Goal: Task Accomplishment & Management: Manage account settings

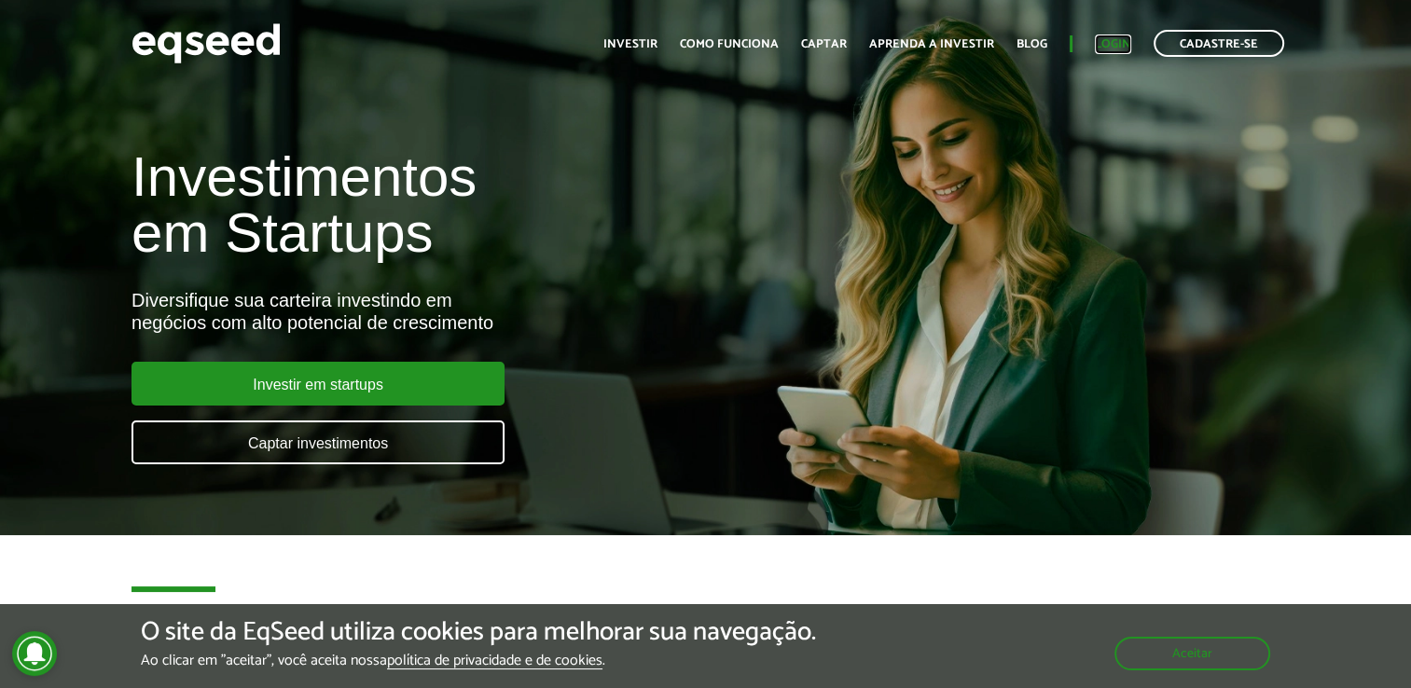
click at [1113, 46] on link "Login" at bounding box center [1113, 44] width 36 height 12
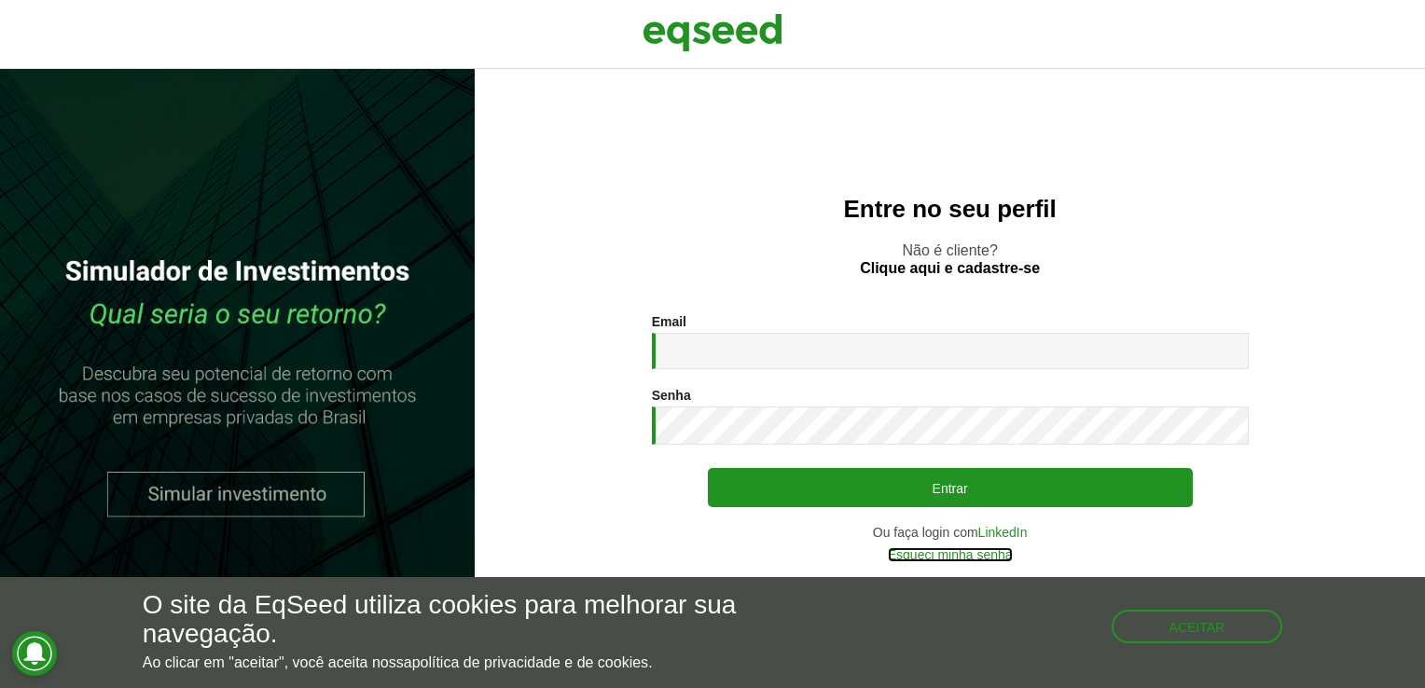
click at [958, 555] on link "Esqueci minha senha" at bounding box center [950, 555] width 125 height 13
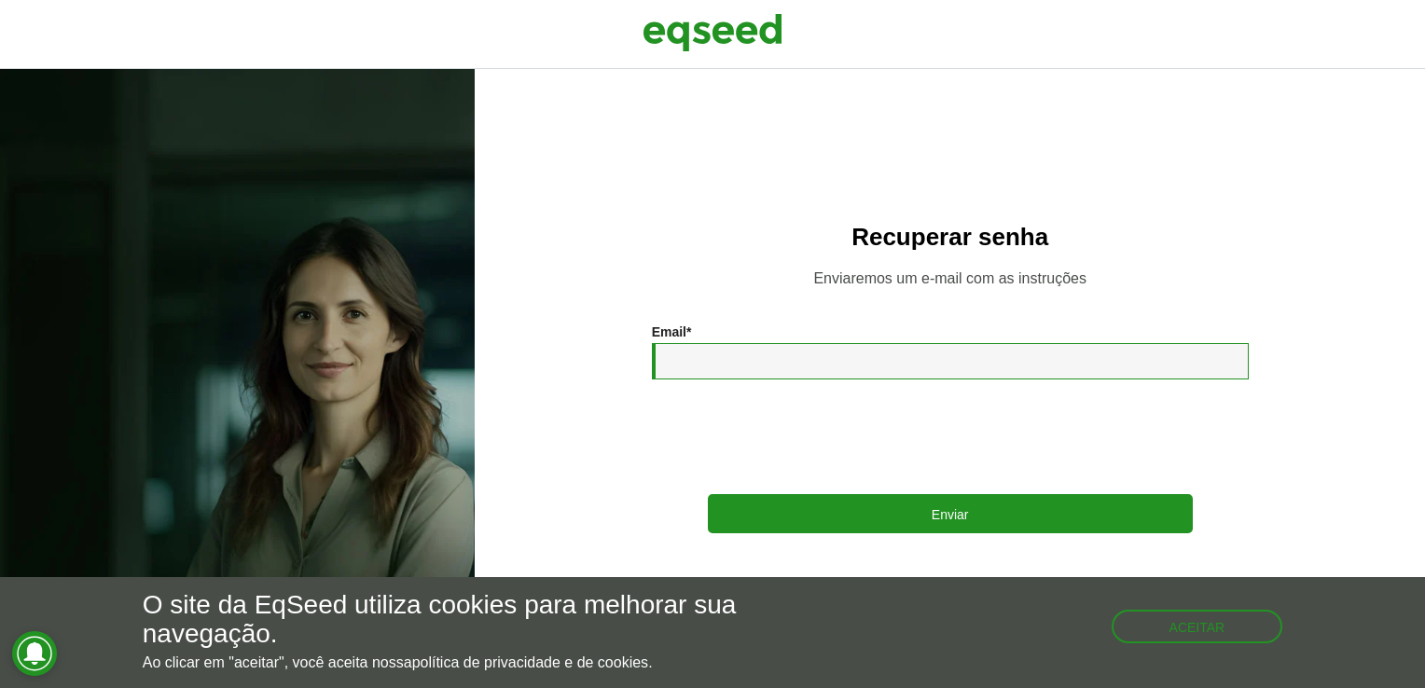
click at [726, 356] on input "Email *" at bounding box center [950, 361] width 597 height 36
type input "**********"
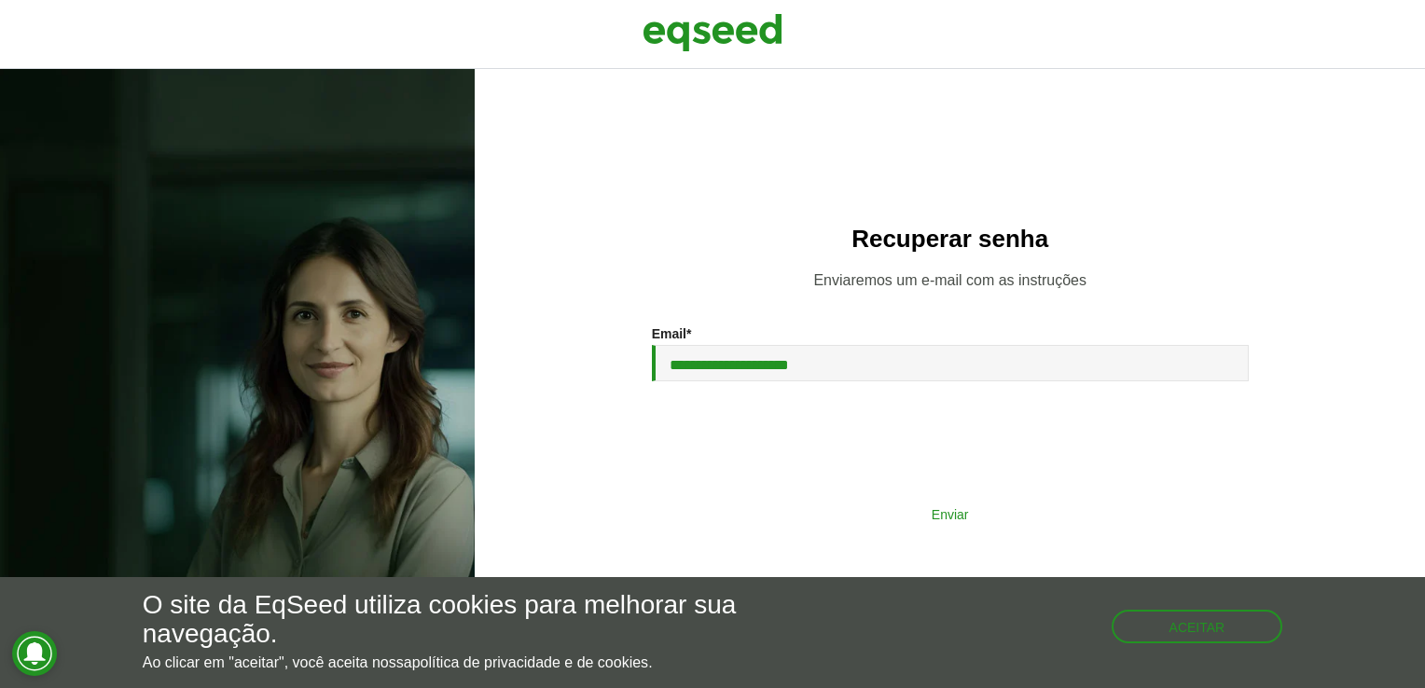
click at [886, 511] on button "Enviar" at bounding box center [950, 513] width 485 height 35
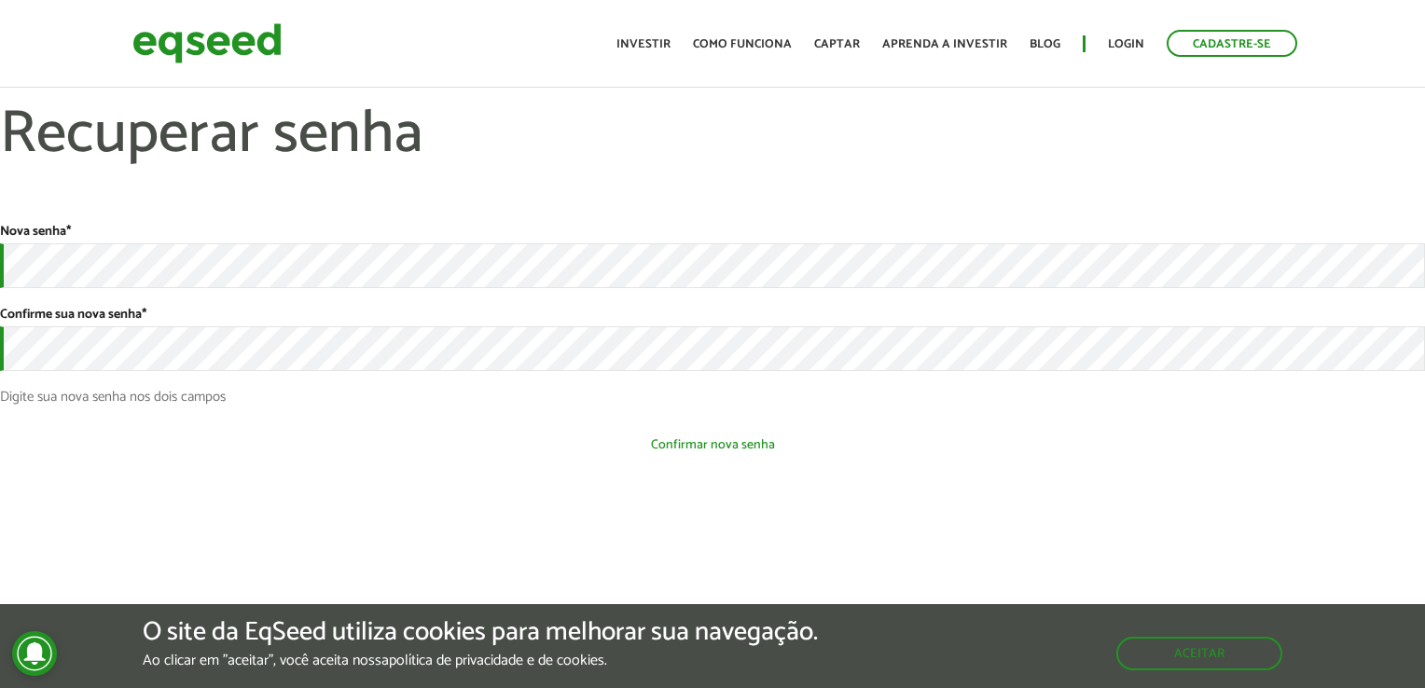
click at [734, 431] on button "Confirmar nova senha" at bounding box center [712, 444] width 1425 height 35
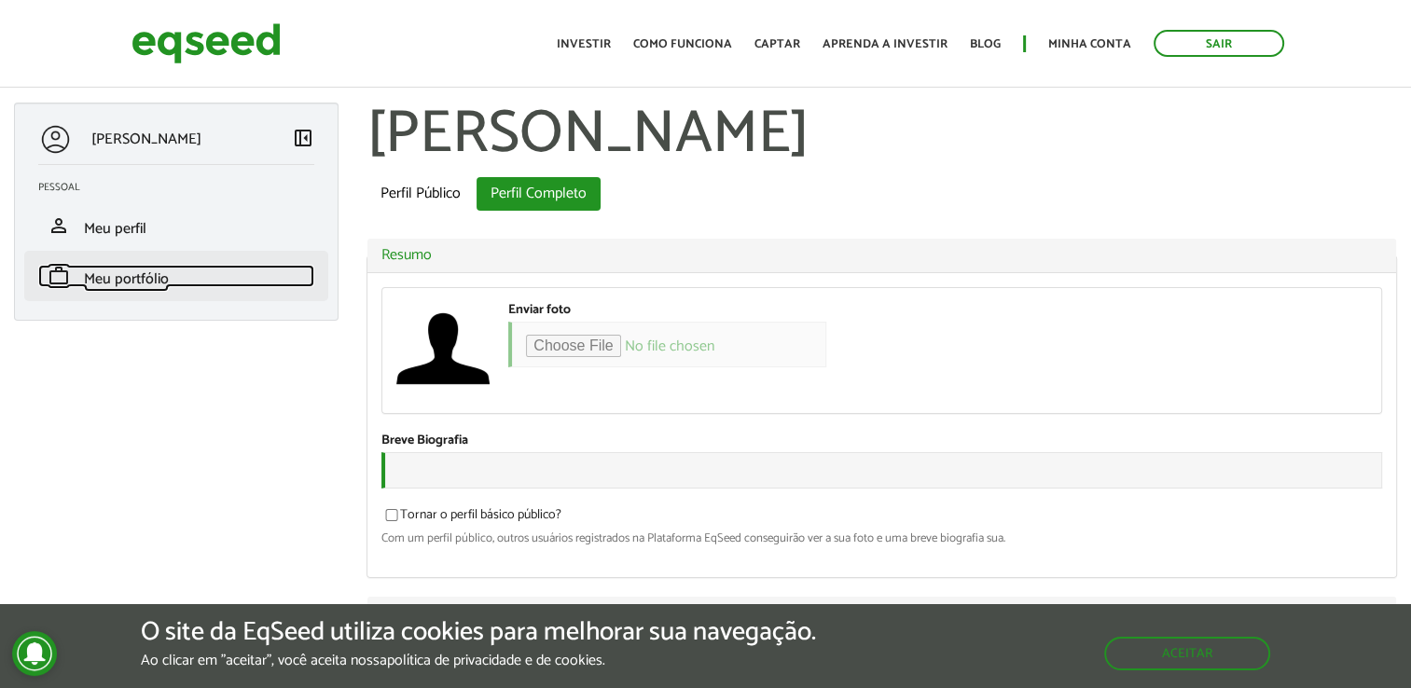
click at [109, 269] on span "Meu portfólio" at bounding box center [126, 279] width 85 height 25
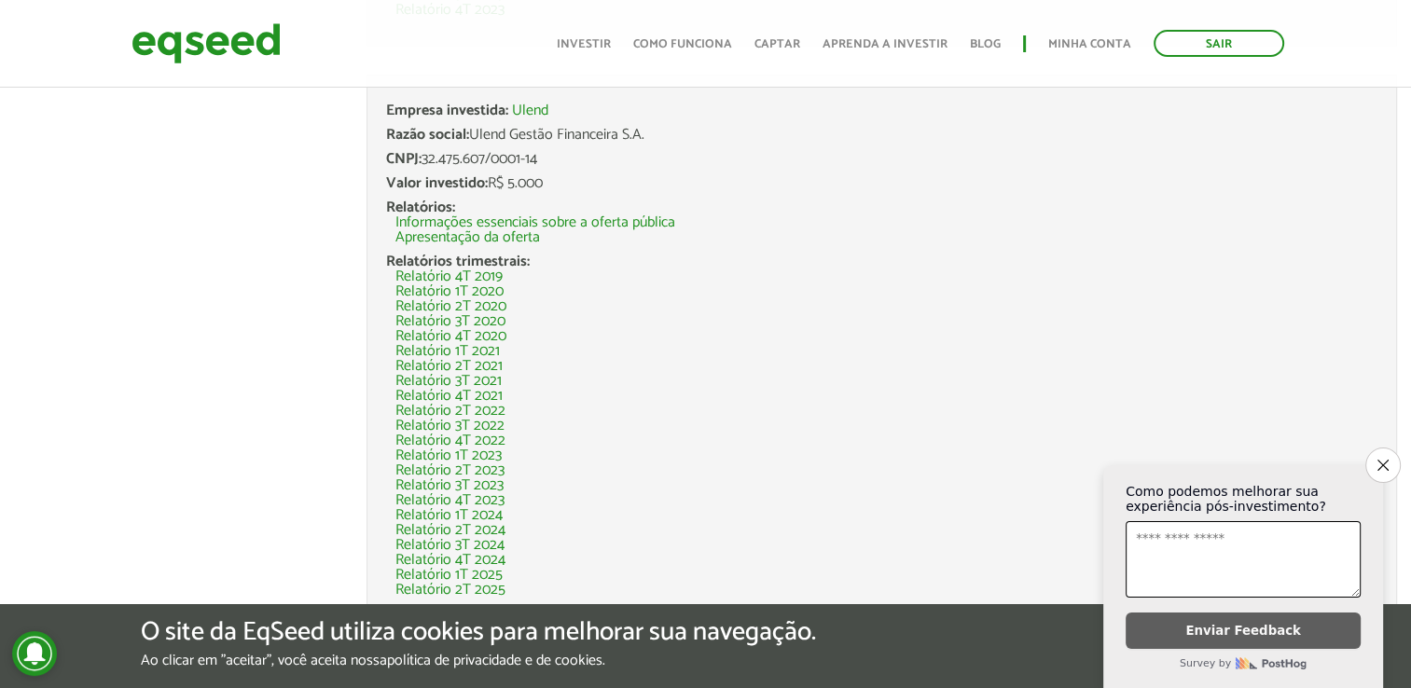
scroll to position [734, 0]
click at [1389, 450] on button "Close survey" at bounding box center [1383, 465] width 39 height 39
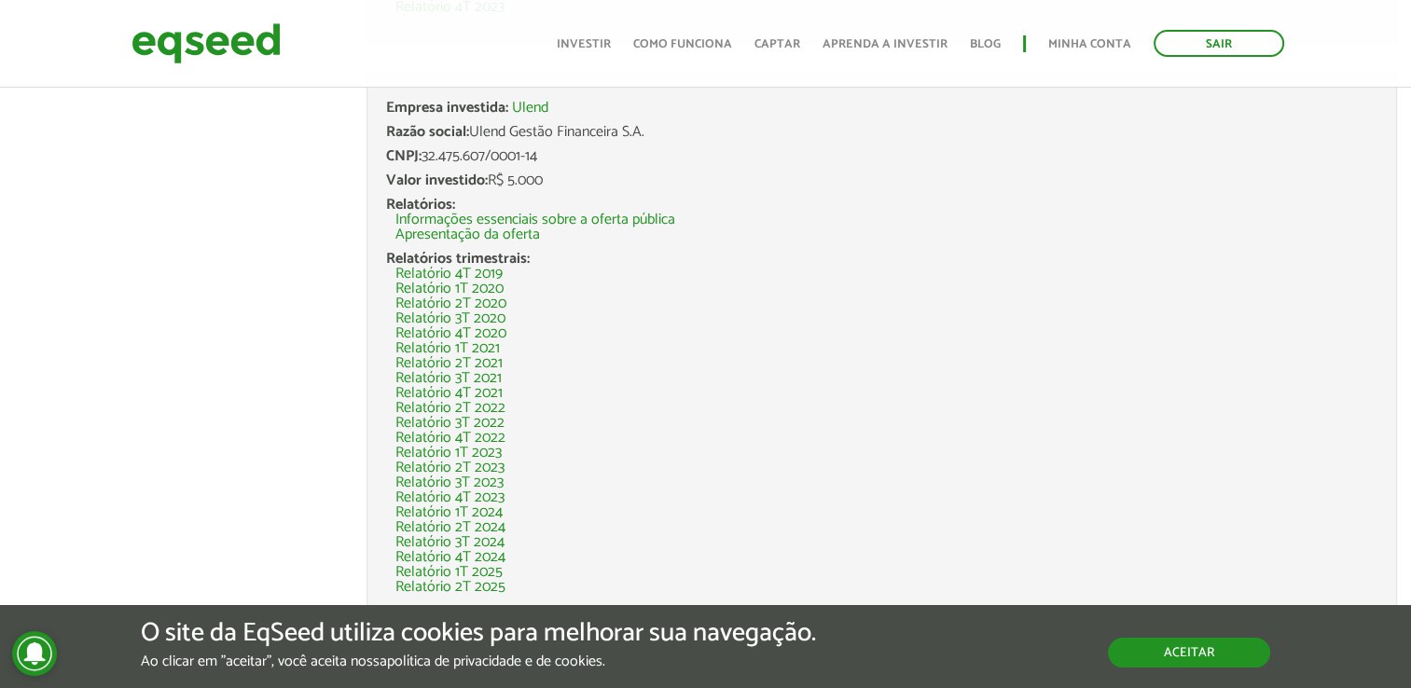
click at [1173, 638] on button "Aceitar" at bounding box center [1189, 653] width 162 height 30
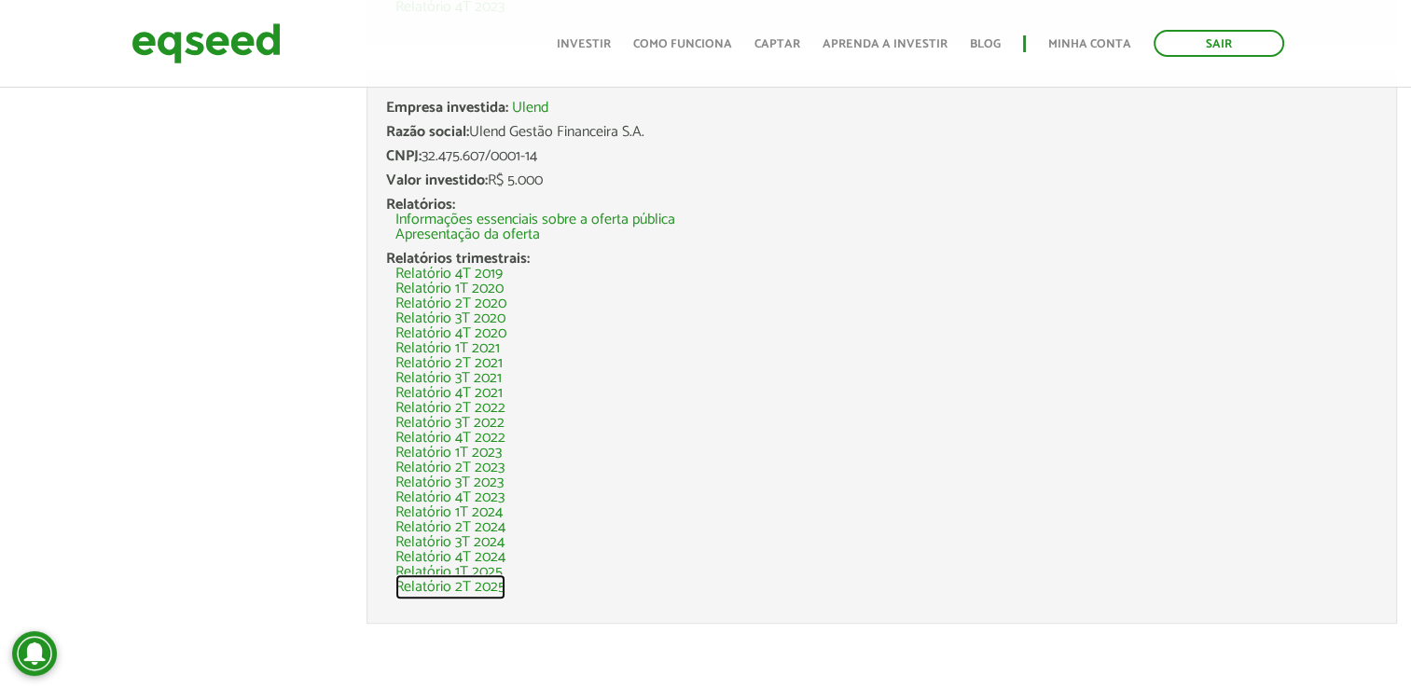
click at [479, 583] on link "Relatório 2T 2025" at bounding box center [451, 587] width 110 height 15
